Goal: Information Seeking & Learning: Understand process/instructions

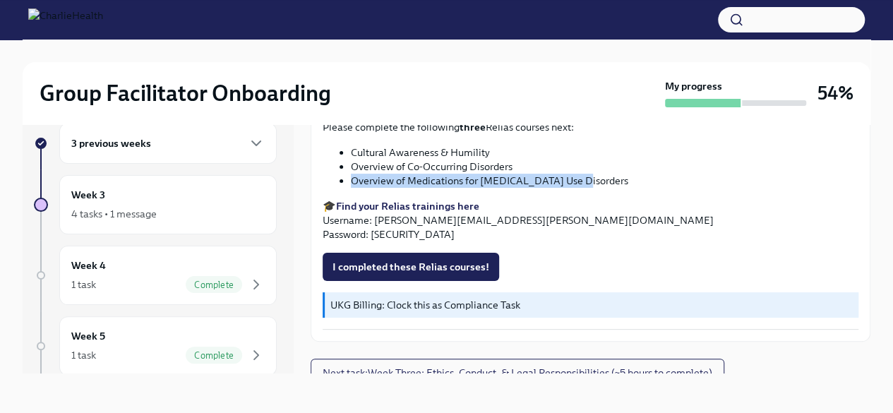
scroll to position [1087, 0]
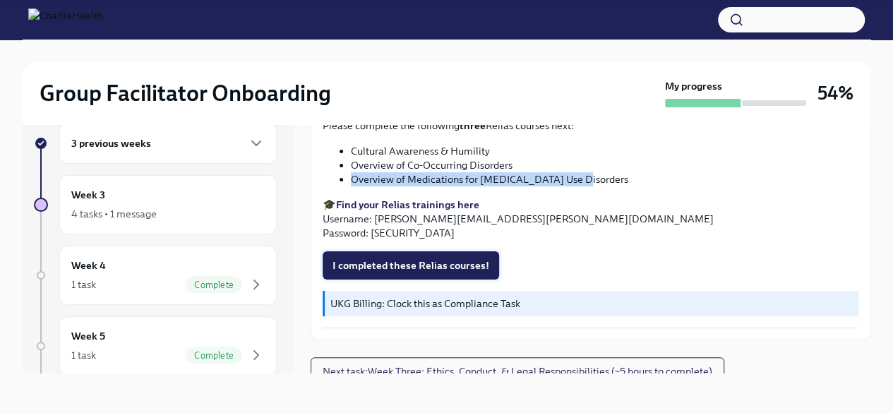
click at [398, 258] on span "I completed these Relias courses!" at bounding box center [411, 265] width 157 height 14
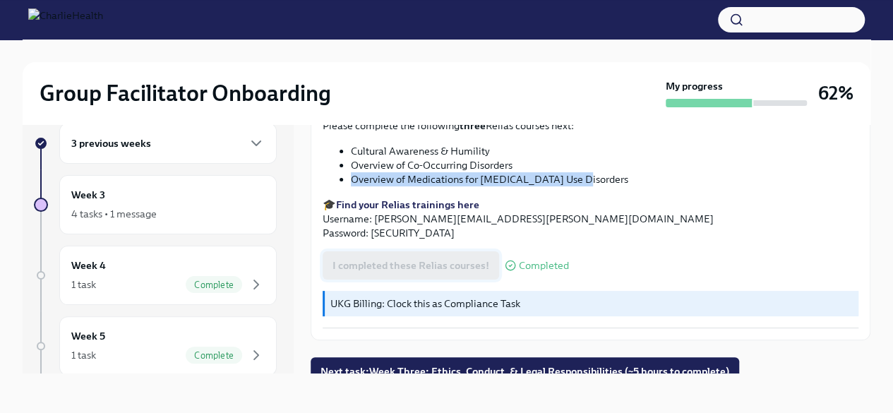
scroll to position [1093, 0]
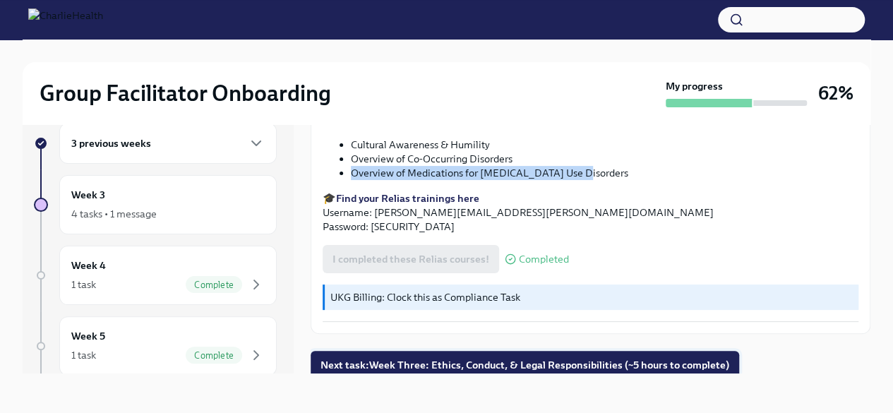
click at [458, 358] on span "Next task : Week Three: Ethics, Conduct, & Legal Responsibilities (~5 hours to …" at bounding box center [525, 365] width 409 height 14
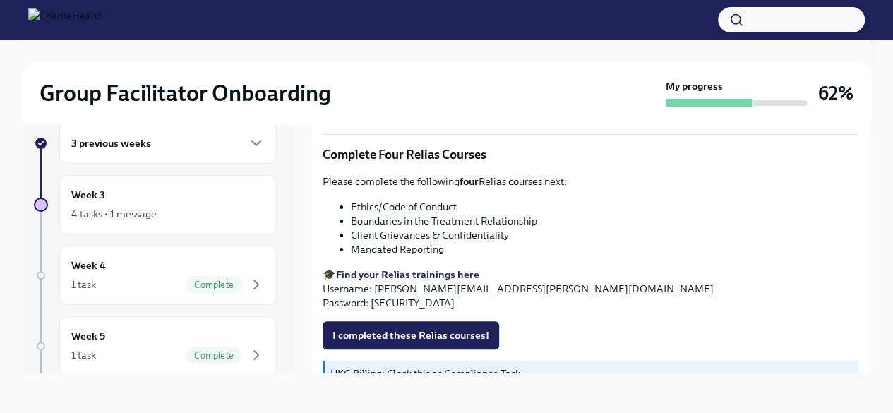
scroll to position [592, 0]
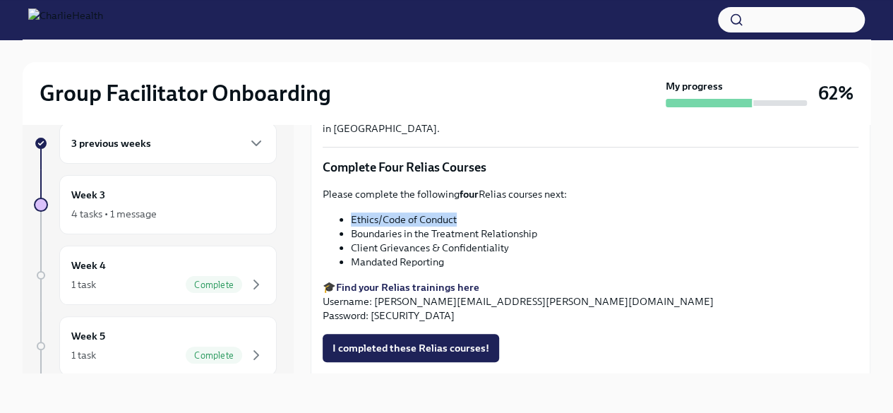
drag, startPoint x: 466, startPoint y: 210, endPoint x: 333, endPoint y: 206, distance: 133.5
click at [333, 213] on ul "Ethics/Code of Conduct Boundaries in the Treatment Relationship Client Grievanc…" at bounding box center [591, 241] width 536 height 56
copy li "Ethics/Code of Conduct"
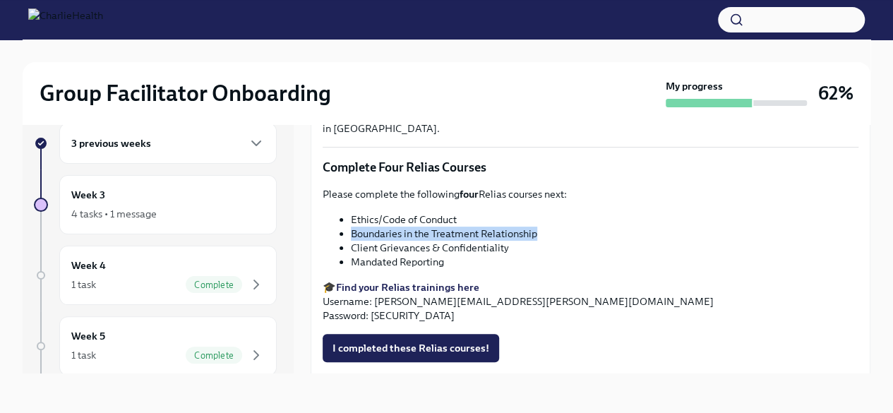
drag, startPoint x: 551, startPoint y: 228, endPoint x: 351, endPoint y: 223, distance: 199.9
click at [351, 227] on li "Boundaries in the Treatment Relationship" at bounding box center [605, 234] width 508 height 14
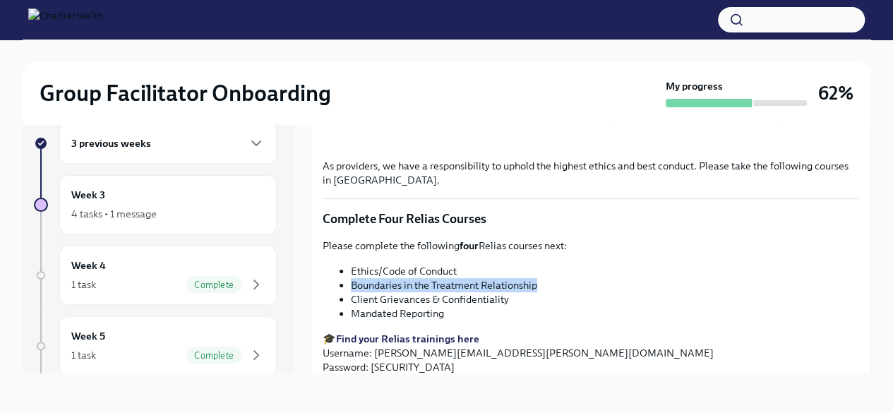
scroll to position [541, 0]
copy li "Boundaries in the Treatment Relationship"
